Goal: Obtain resource: Download file/media

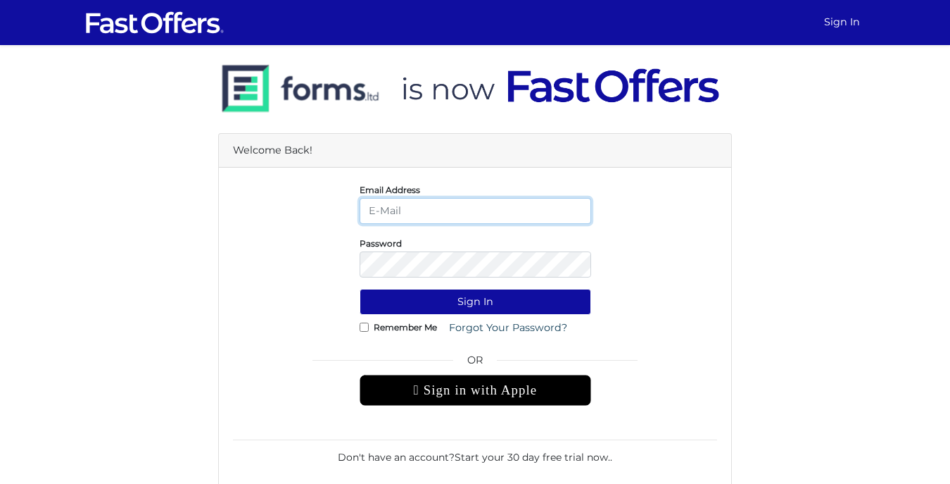
type input "[PERSON_NAME][EMAIL_ADDRESS][DOMAIN_NAME]"
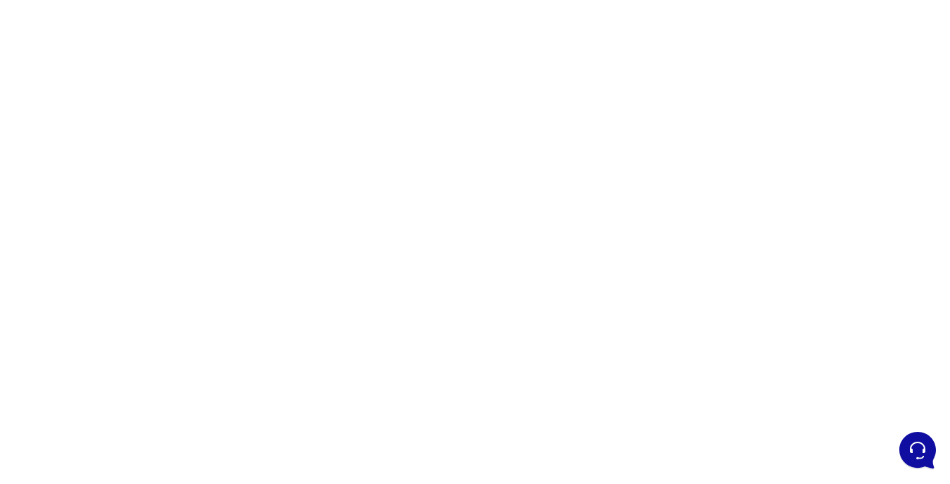
scroll to position [161, 0]
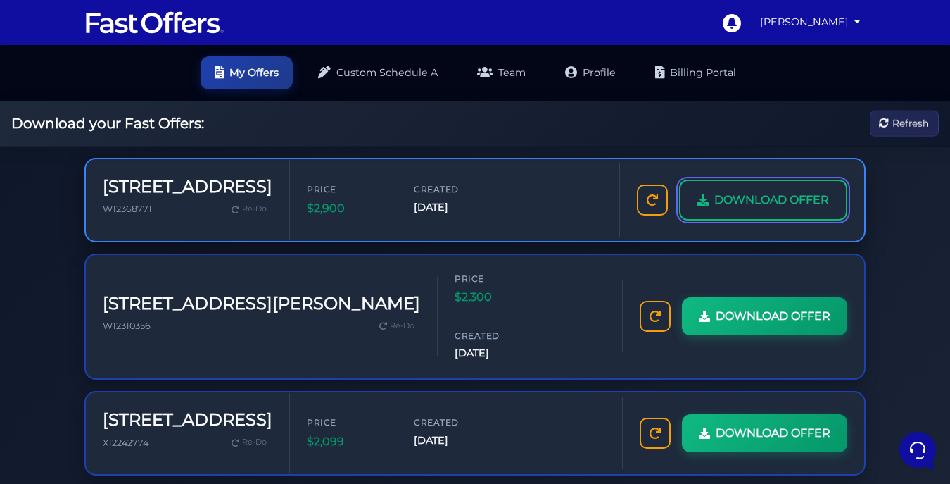
click at [752, 200] on span "DOWNLOAD OFFER" at bounding box center [772, 200] width 115 height 18
